Goal: Task Accomplishment & Management: Use online tool/utility

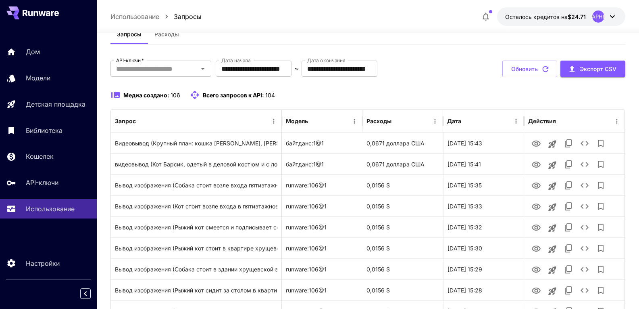
scroll to position [40, 0]
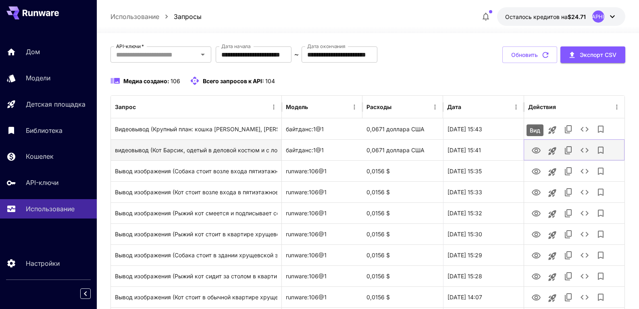
click at [535, 149] on icon "Вид" at bounding box center [536, 150] width 9 height 6
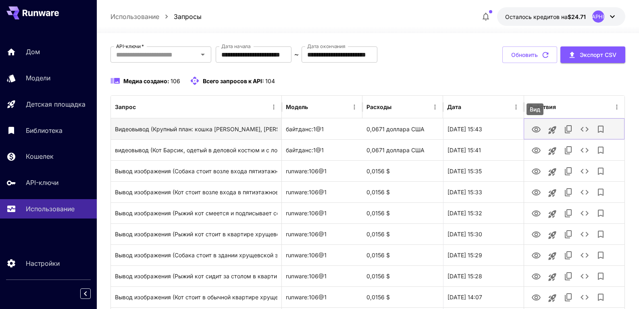
click at [536, 129] on icon "Вид" at bounding box center [537, 130] width 10 height 10
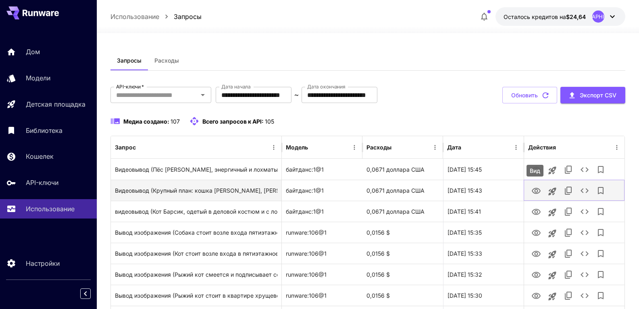
click at [535, 186] on icon "Вид" at bounding box center [537, 191] width 10 height 10
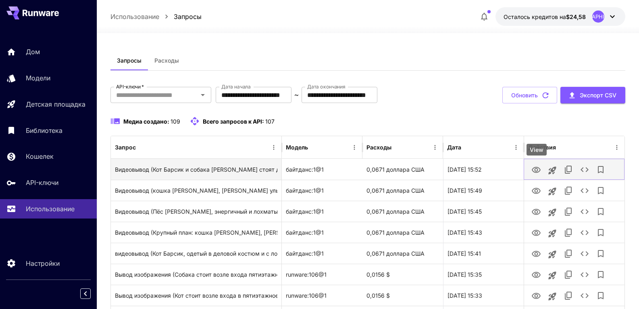
click at [537, 169] on icon "Вид" at bounding box center [536, 170] width 9 height 6
